Goal: Task Accomplishment & Management: Manage account settings

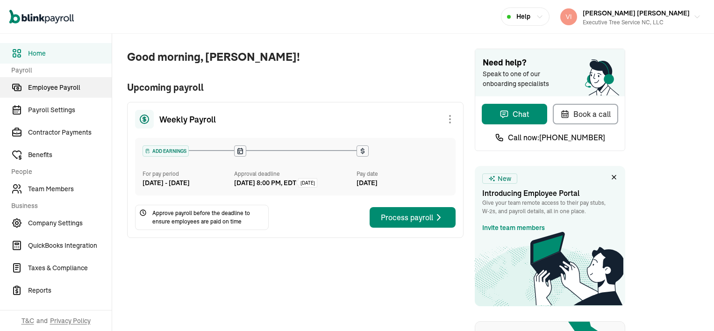
click at [75, 87] on span "Employee Payroll" at bounding box center [70, 88] width 84 height 10
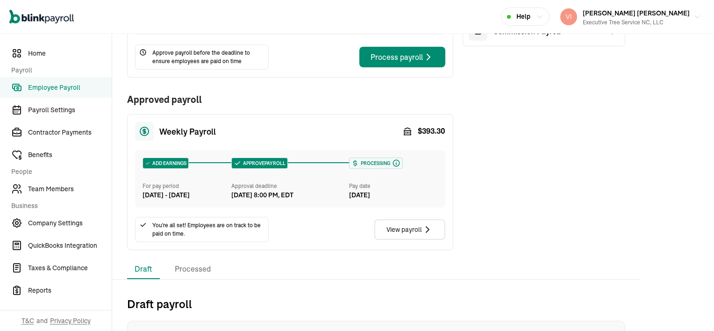
scroll to position [140, 0]
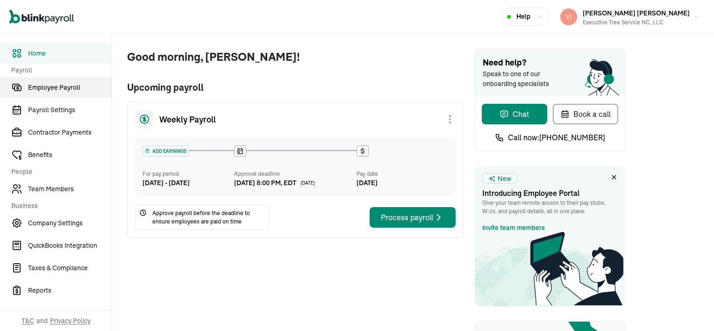
click at [63, 88] on span "Employee Payroll" at bounding box center [70, 88] width 84 height 10
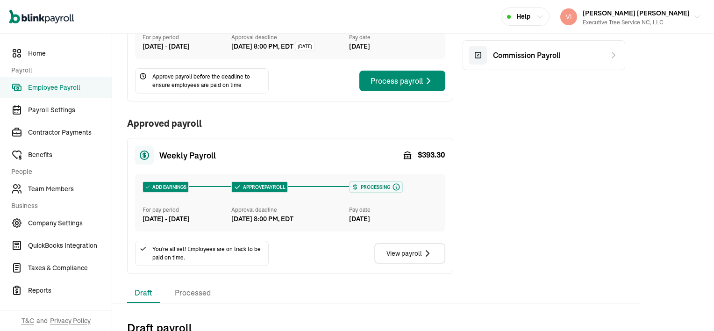
scroll to position [187, 0]
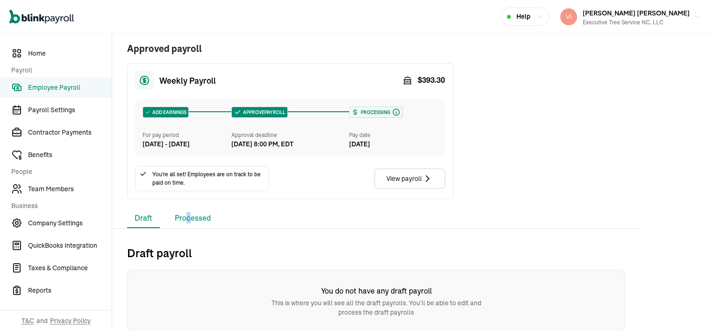
click at [188, 228] on li "Processed" at bounding box center [192, 218] width 51 height 20
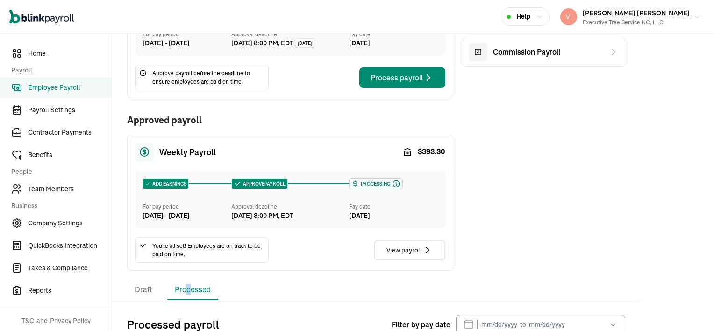
scroll to position [93, 0]
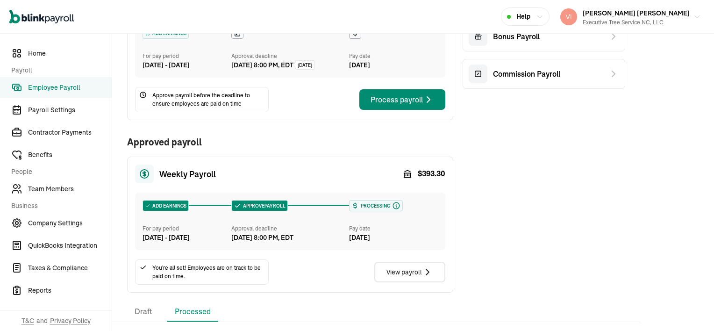
click at [565, 223] on div "Weekly Payroll ADD EARNINGS For pay period [DATE] - [DATE] Approval deadline [D…" at bounding box center [376, 138] width 498 height 308
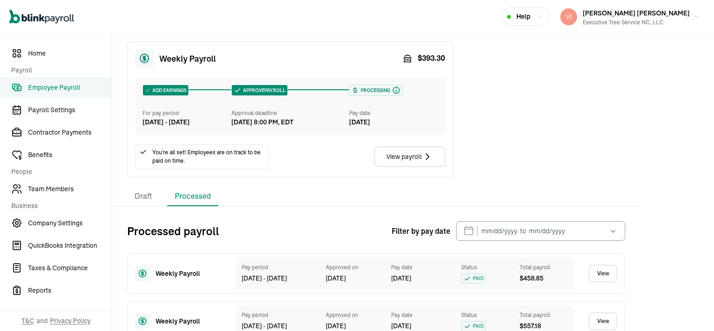
scroll to position [234, 0]
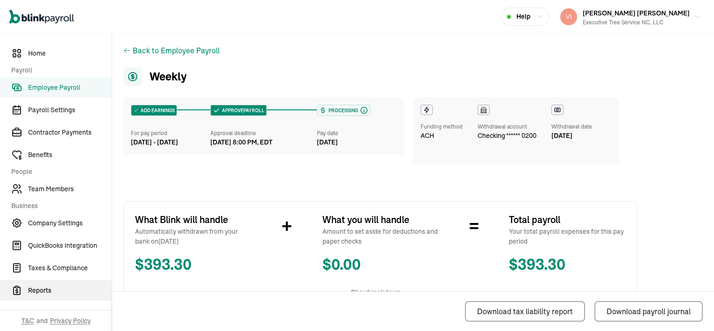
click at [36, 292] on span "Reports" at bounding box center [70, 290] width 84 height 10
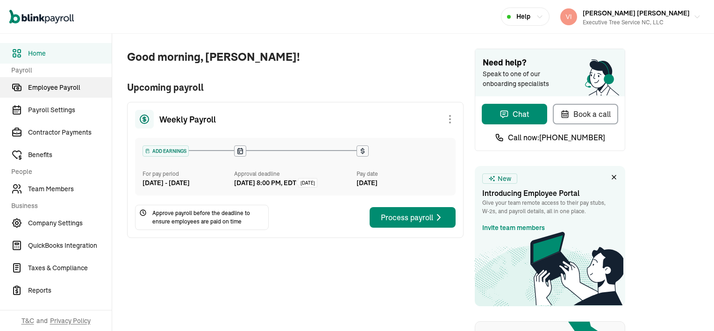
click at [63, 88] on span "Employee Payroll" at bounding box center [70, 88] width 84 height 10
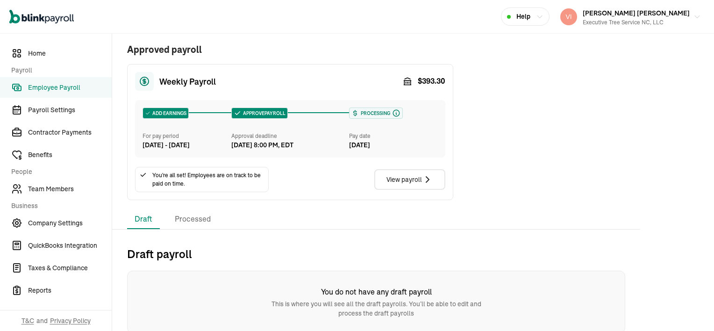
scroll to position [187, 0]
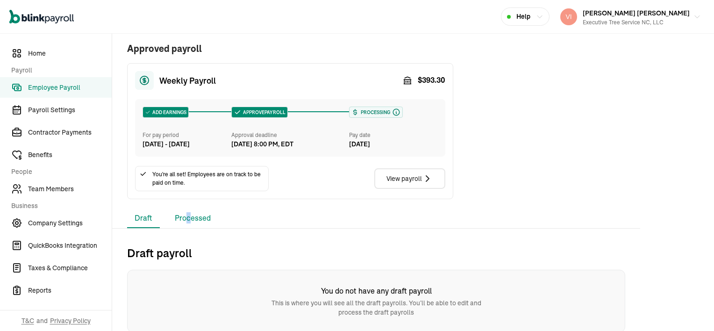
click at [188, 228] on li "Processed" at bounding box center [192, 218] width 51 height 20
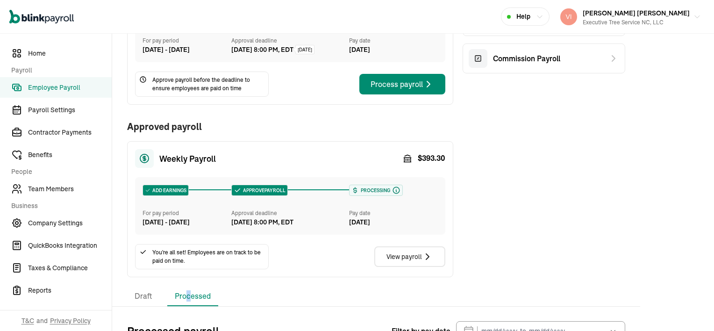
scroll to position [93, 0]
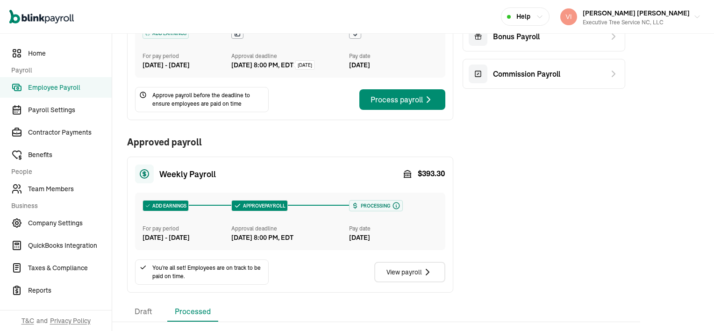
click at [565, 223] on div "Weekly Payroll ADD EARNINGS For pay period [DATE] - [DATE] Approval deadline [D…" at bounding box center [376, 138] width 498 height 308
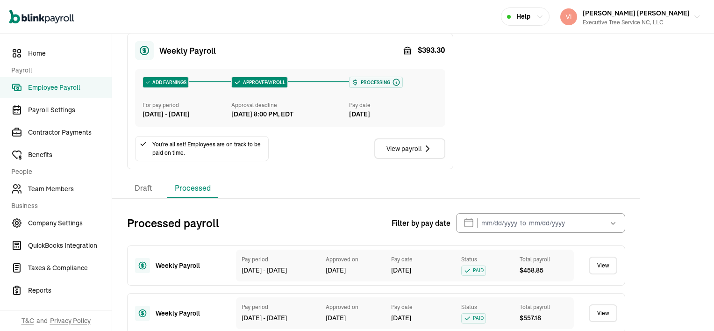
scroll to position [234, 0]
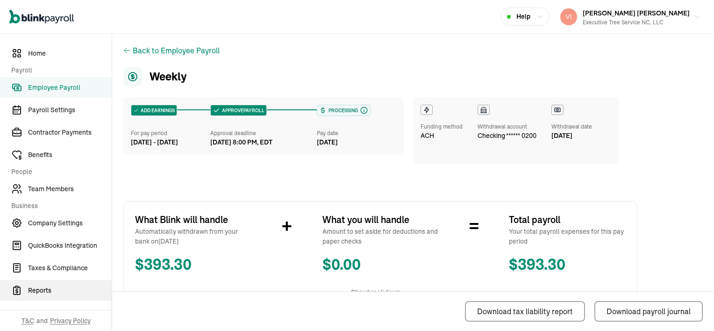
click at [36, 292] on span "Reports" at bounding box center [70, 290] width 84 height 10
